Goal: Communication & Community: Answer question/provide support

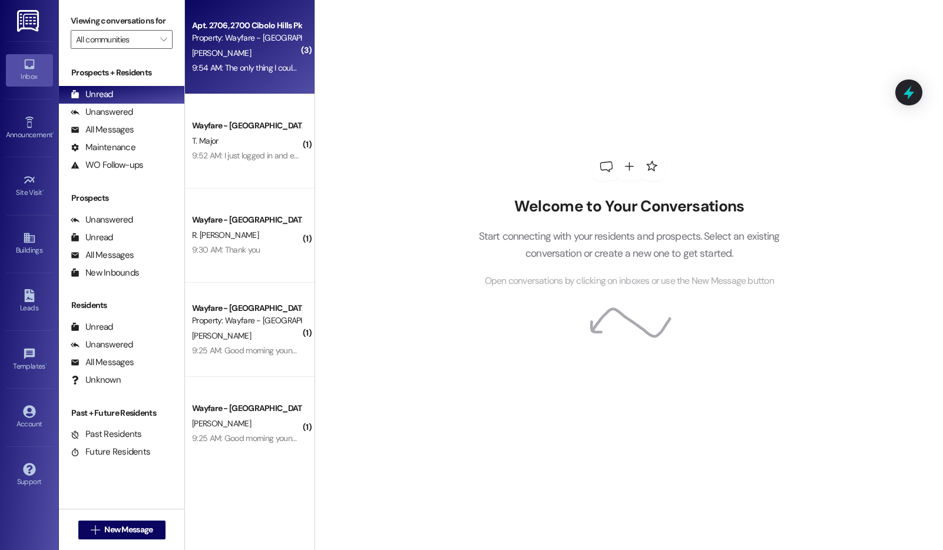
click at [266, 69] on div "9:54 AM: The only thing I could see in the lease was that yall make regulate co…" at bounding box center [560, 67] width 736 height 11
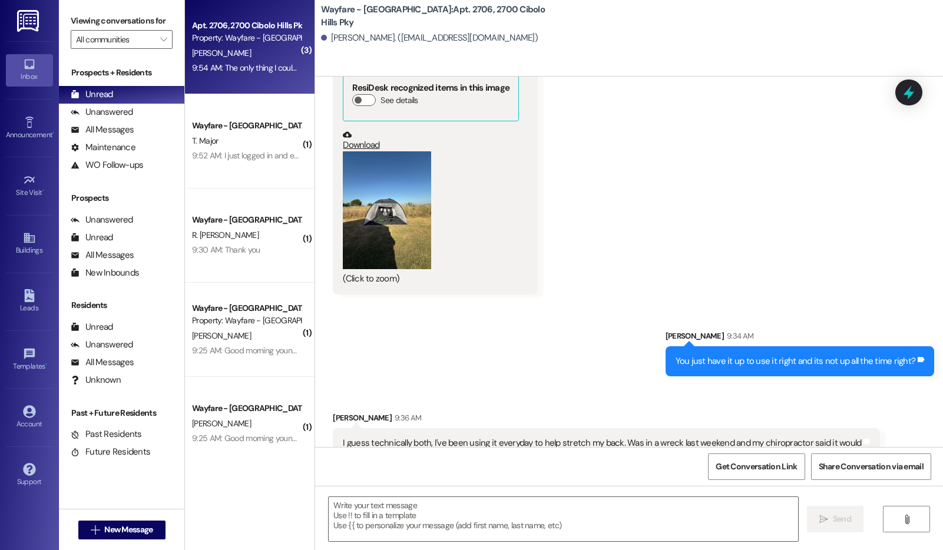
scroll to position [19444, 0]
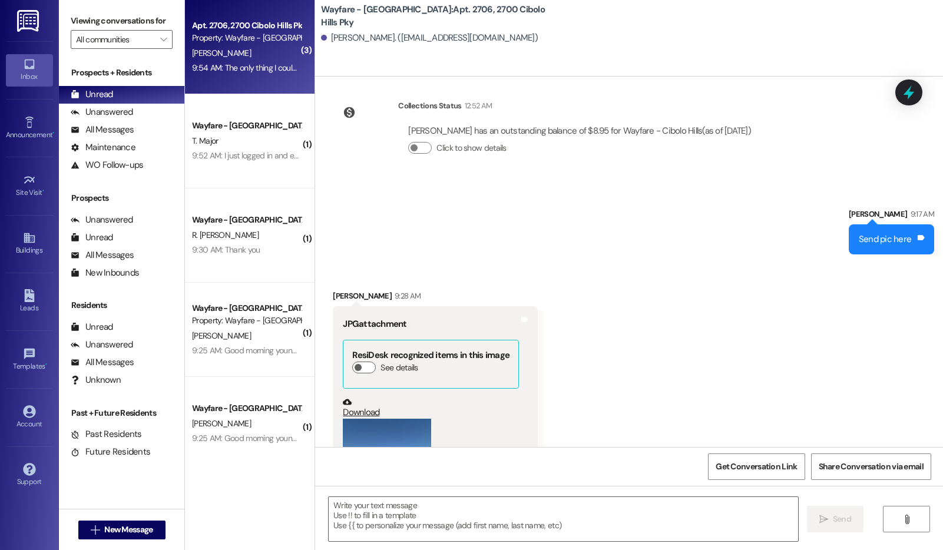
click at [401, 419] on button "Zoom image" at bounding box center [387, 478] width 88 height 118
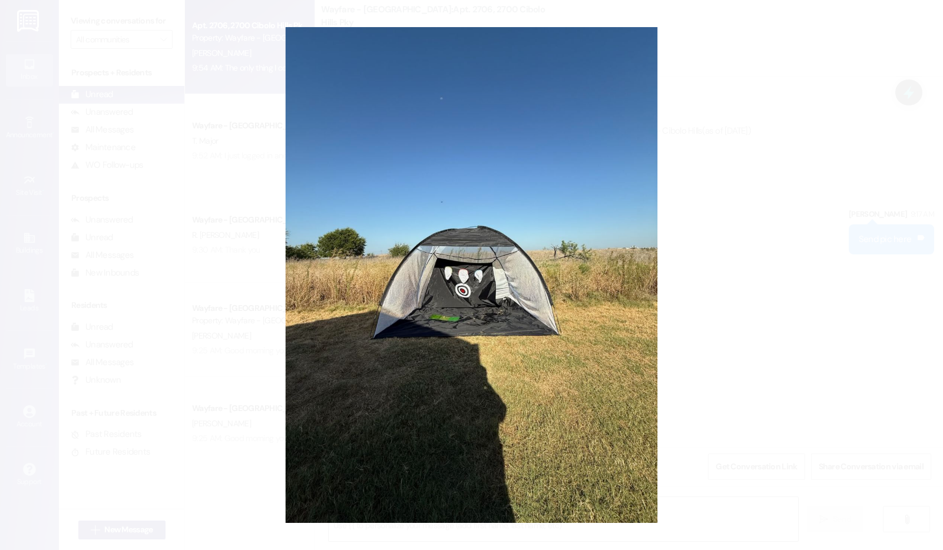
click at [859, 229] on button "Unzoom image" at bounding box center [471, 275] width 943 height 550
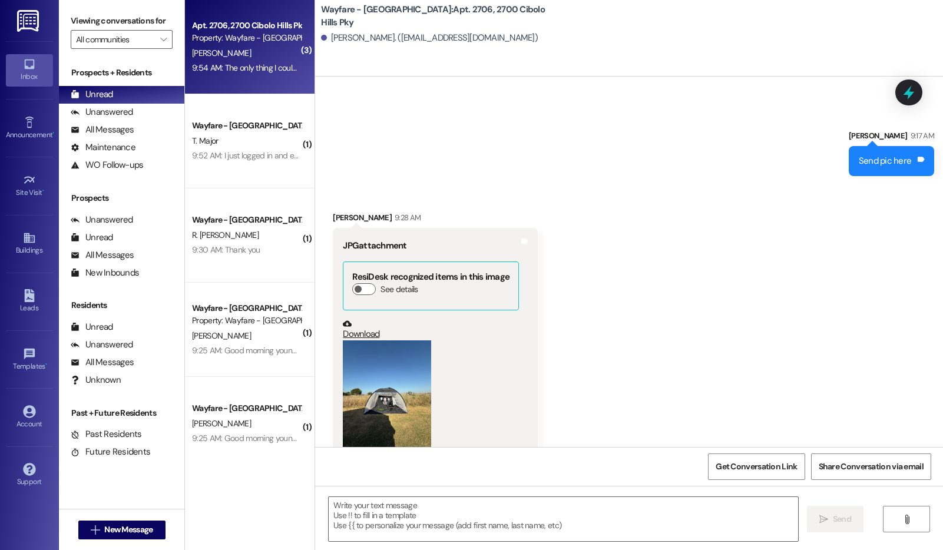
scroll to position [19525, 0]
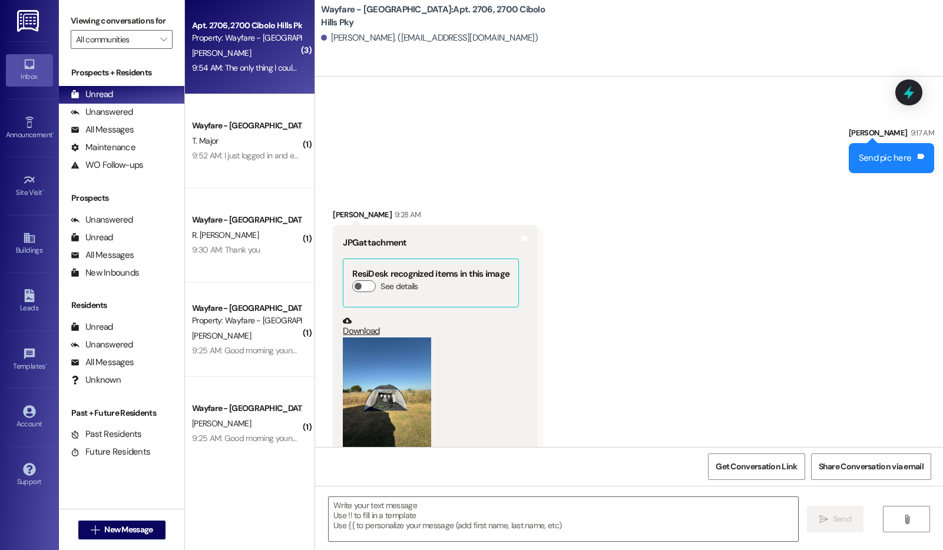
click at [365, 337] on button "Zoom image" at bounding box center [387, 396] width 88 height 118
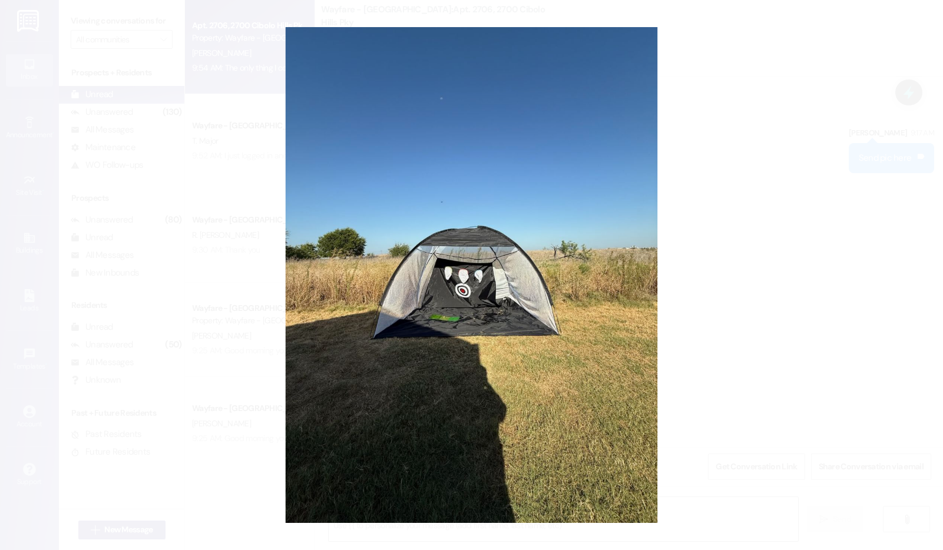
click at [782, 93] on button "Unzoom image" at bounding box center [471, 275] width 943 height 550
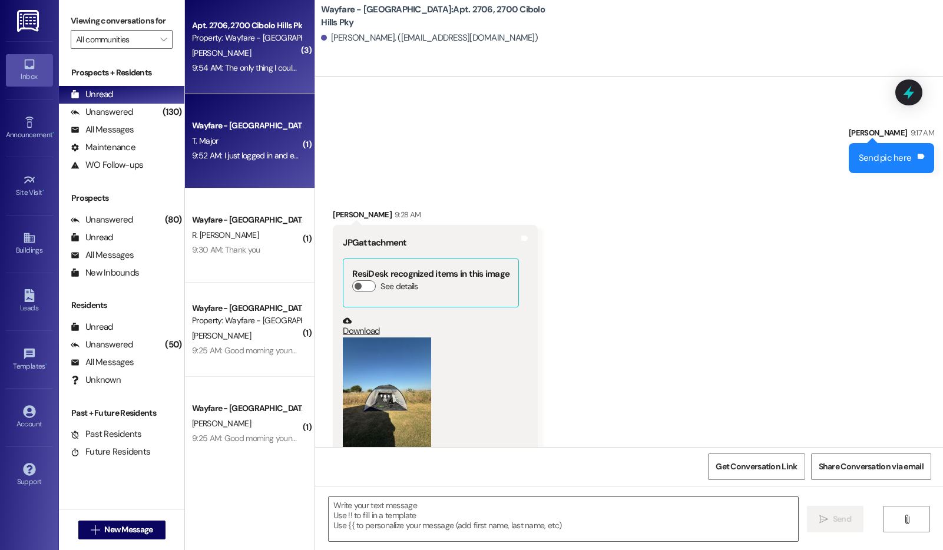
click at [271, 120] on div "Wayfare - Cibolo Hills Prospect" at bounding box center [246, 126] width 109 height 12
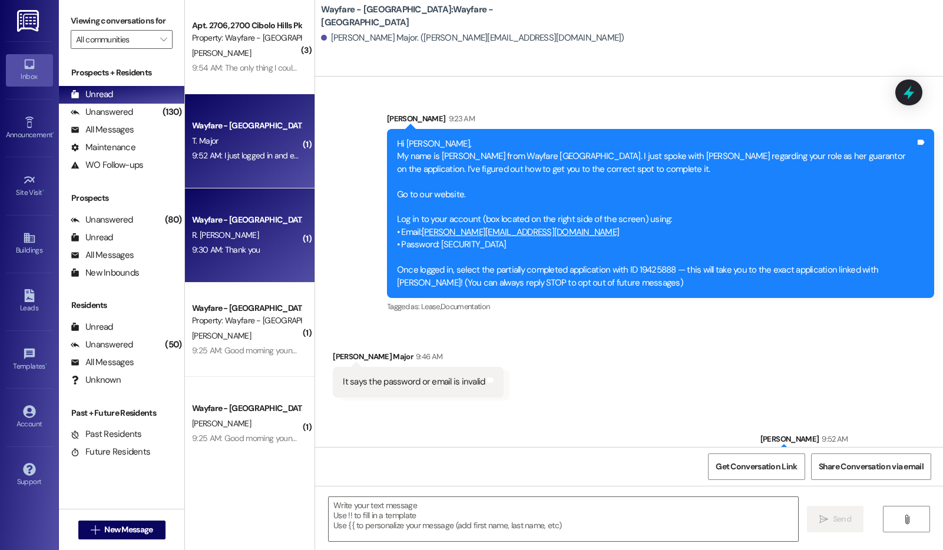
click at [230, 201] on div "Wayfare - Cibolo Hills Prospect R. Kirk Hull 9:30 AM: Thank you 9:30 AM: Thank …" at bounding box center [250, 235] width 130 height 94
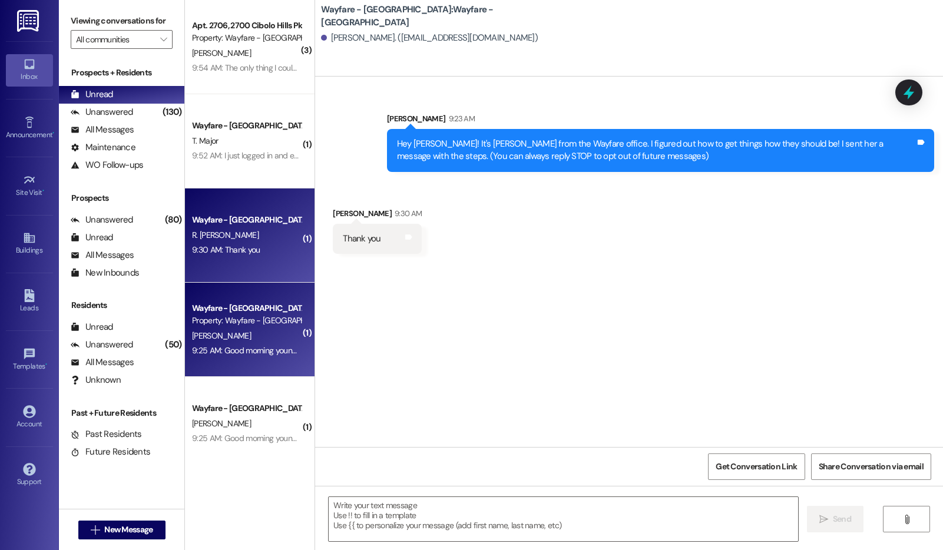
click at [227, 298] on div "Wayfare - Cibolo Hills Prospect Property: Wayfare - Cibolo Hills J. Brumfield 9…" at bounding box center [250, 330] width 130 height 94
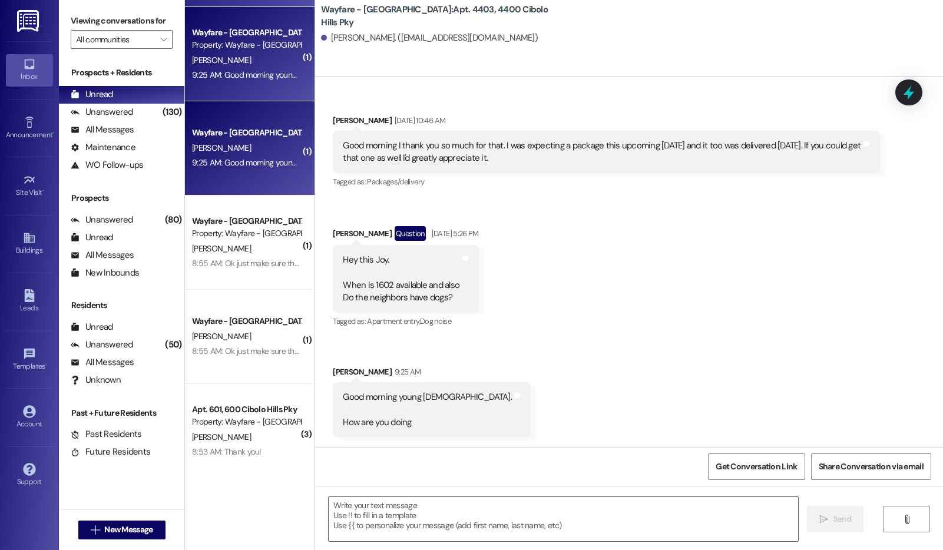
scroll to position [287, 0]
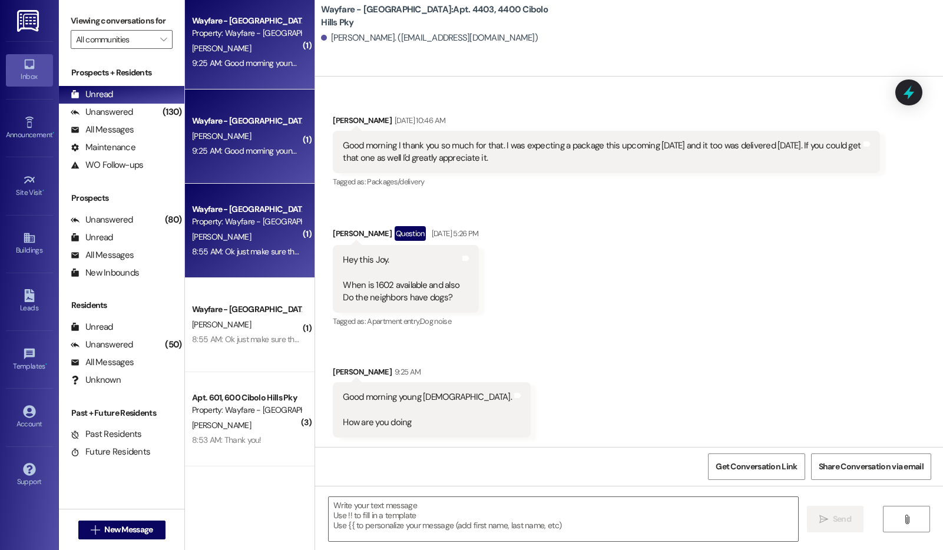
click at [243, 239] on div "R. Jimenez" at bounding box center [246, 237] width 111 height 15
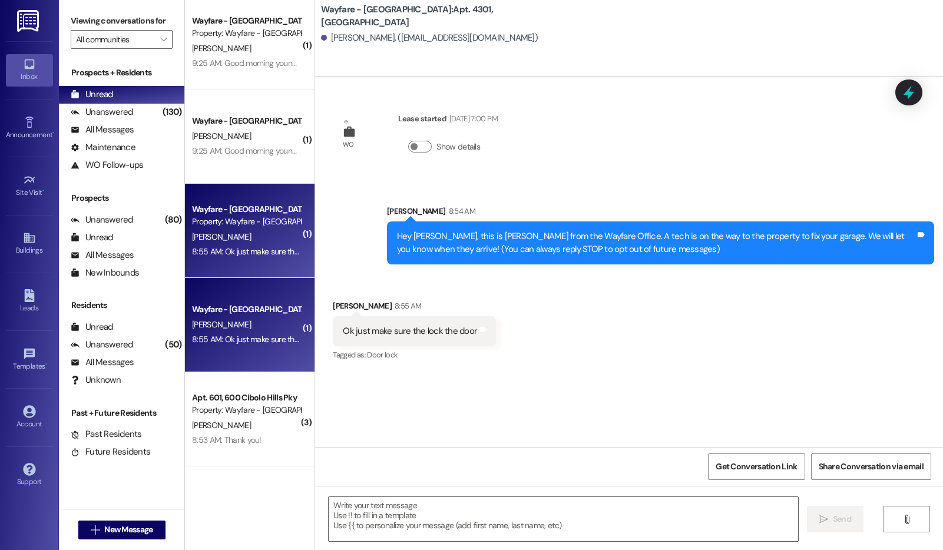
scroll to position [0, 0]
click at [256, 327] on div "R. Jimenez" at bounding box center [246, 324] width 111 height 15
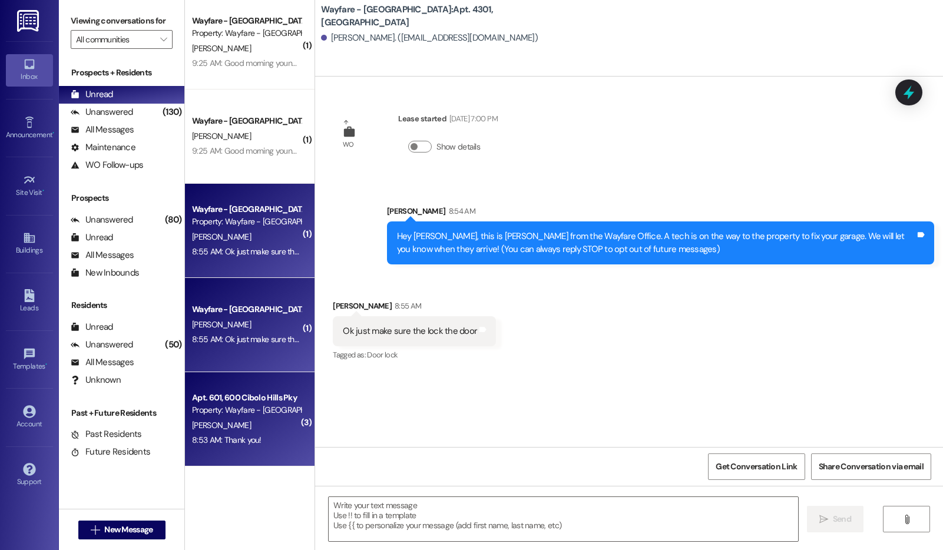
click at [228, 406] on div "Property: Wayfare - [GEOGRAPHIC_DATA]" at bounding box center [246, 410] width 109 height 12
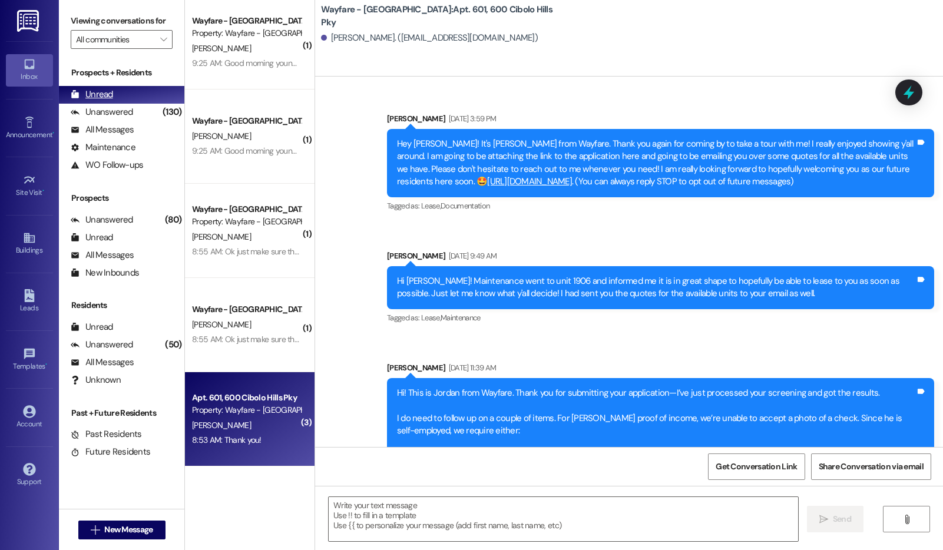
scroll to position [6771, 0]
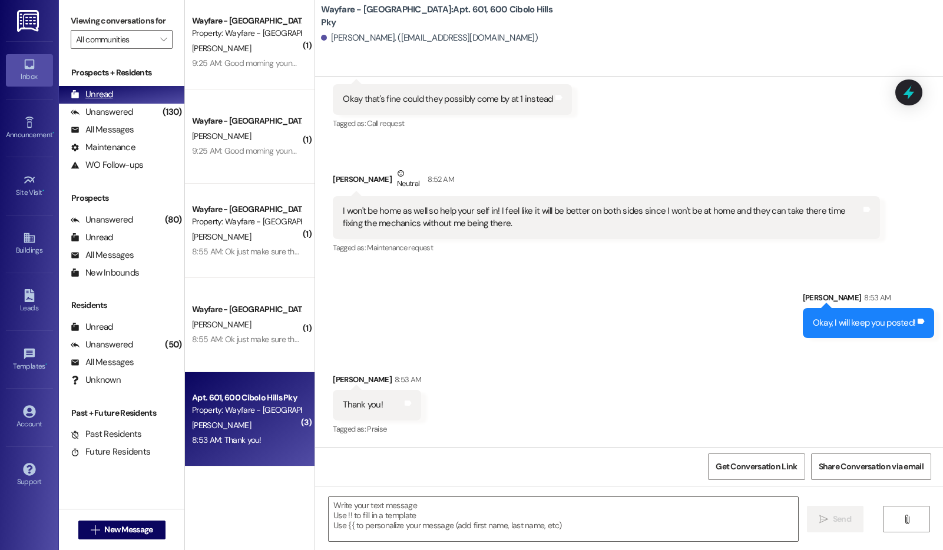
click at [131, 104] on div "Unread (0)" at bounding box center [121, 95] width 125 height 18
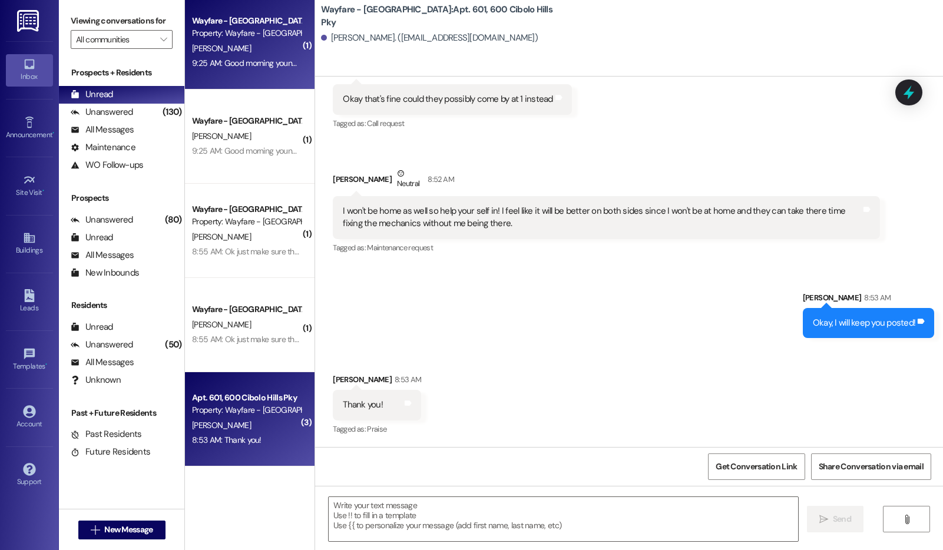
click at [215, 67] on div "9:25 AM: Good morning young Lady. How are you doing 9:25 AM: Good morning young…" at bounding box center [319, 63] width 255 height 11
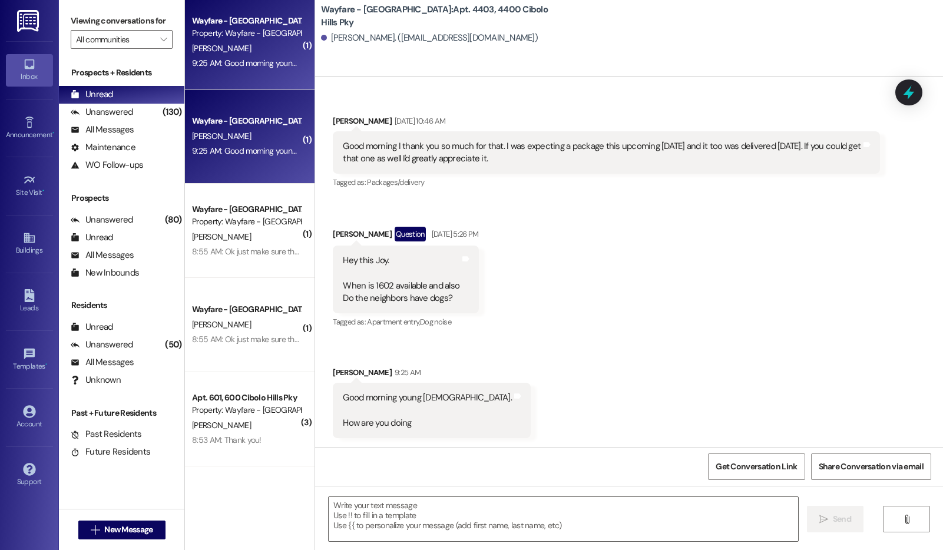
scroll to position [3657, 0]
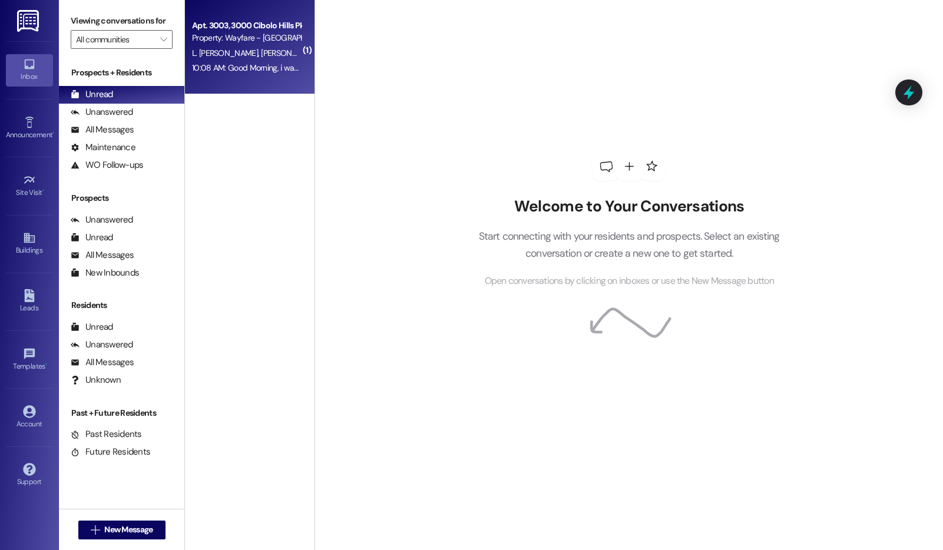
click at [241, 62] on div "10:08 AM: Good Morning, i wanted to inform you that we'd make a payment by [DAT…" at bounding box center [337, 67] width 291 height 11
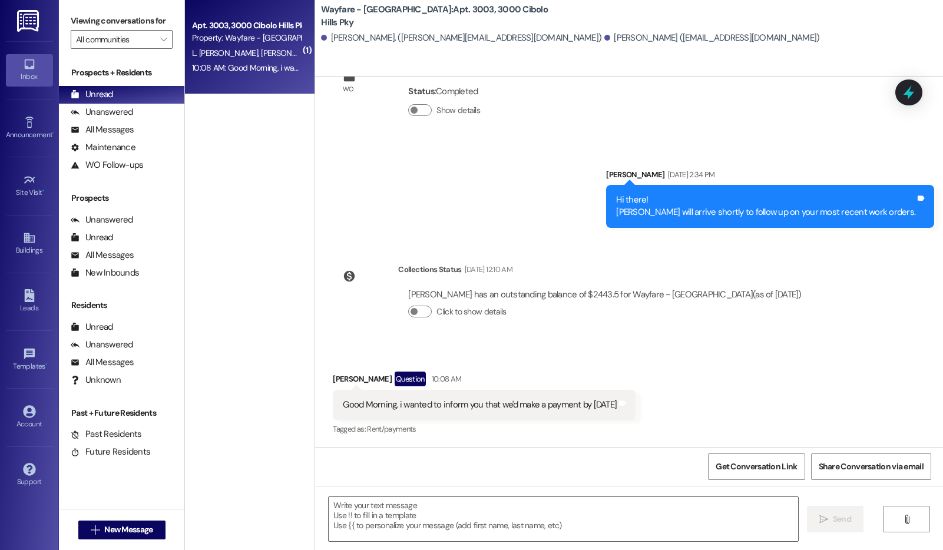
scroll to position [25474, 0]
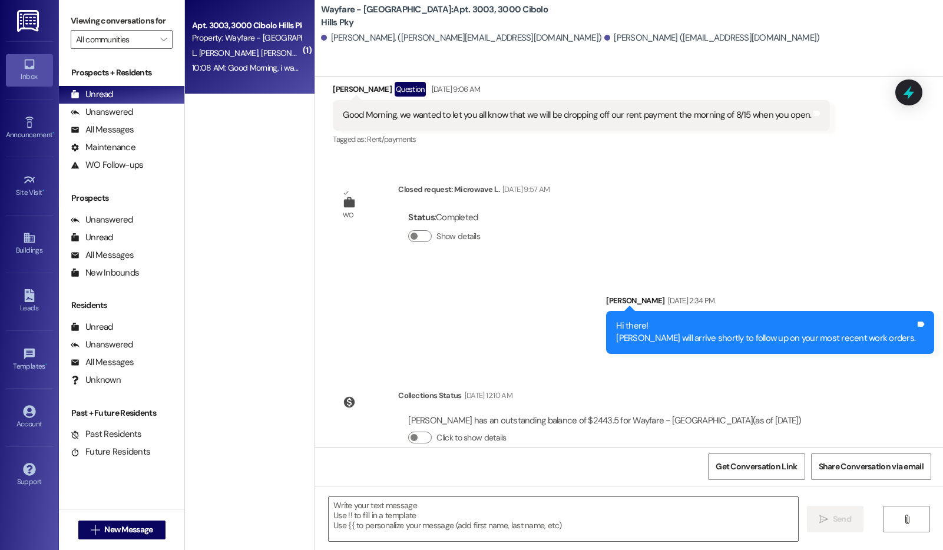
drag, startPoint x: 841, startPoint y: 114, endPoint x: 841, endPoint y: 104, distance: 10.6
click at [841, 108] on div "Sent via SMS [PERSON_NAME] [DATE] 9:43 AM Stop by [DATE][DATE] 10:30am to grab …" at bounding box center [629, 262] width 628 height 370
drag, startPoint x: 841, startPoint y: 104, endPoint x: 844, endPoint y: 75, distance: 29.0
click at [844, 77] on div "Sent via SMS [PERSON_NAME] [DATE] 9:43 AM Stop by [DATE][DATE] 10:30am to grab …" at bounding box center [629, 262] width 628 height 370
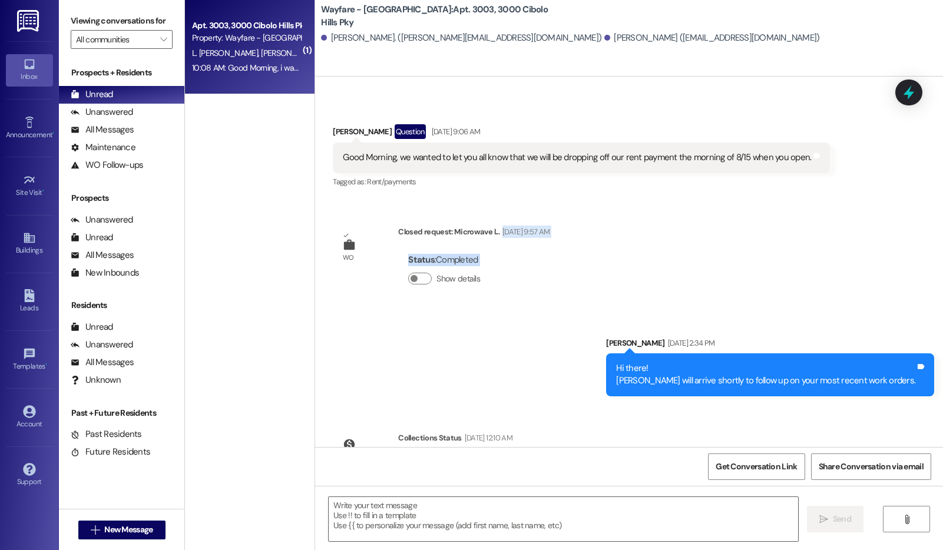
click at [844, 74] on div "Wayfare - [GEOGRAPHIC_DATA]: Apt. 3003, [GEOGRAPHIC_DATA] Pky [PERSON_NAME]. ([…" at bounding box center [629, 38] width 628 height 77
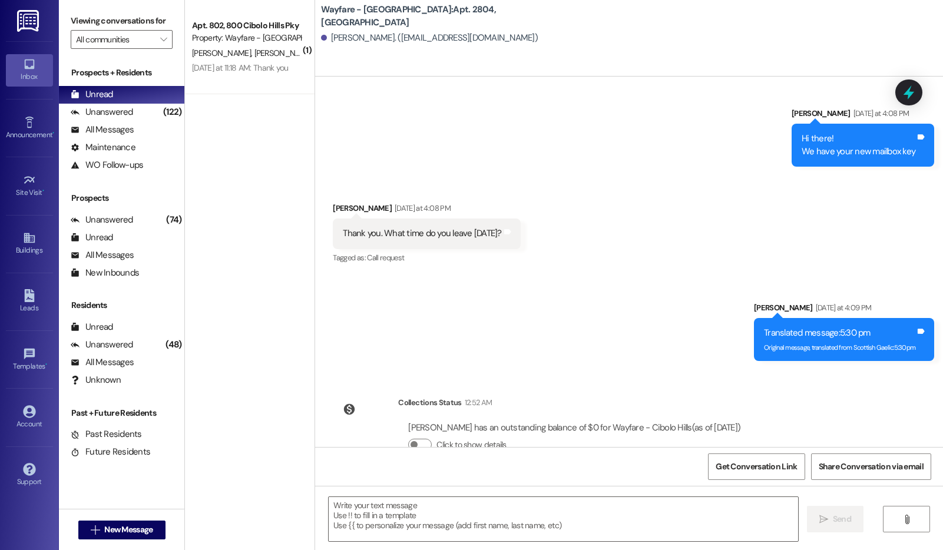
scroll to position [353, 0]
